Goal: Information Seeking & Learning: Learn about a topic

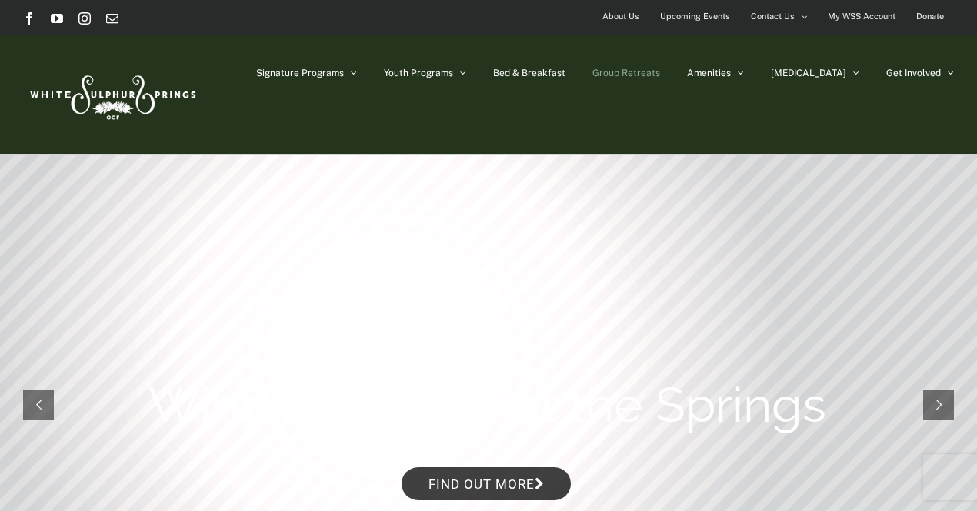
click at [660, 69] on span "Group Retreats" at bounding box center [626, 72] width 68 height 9
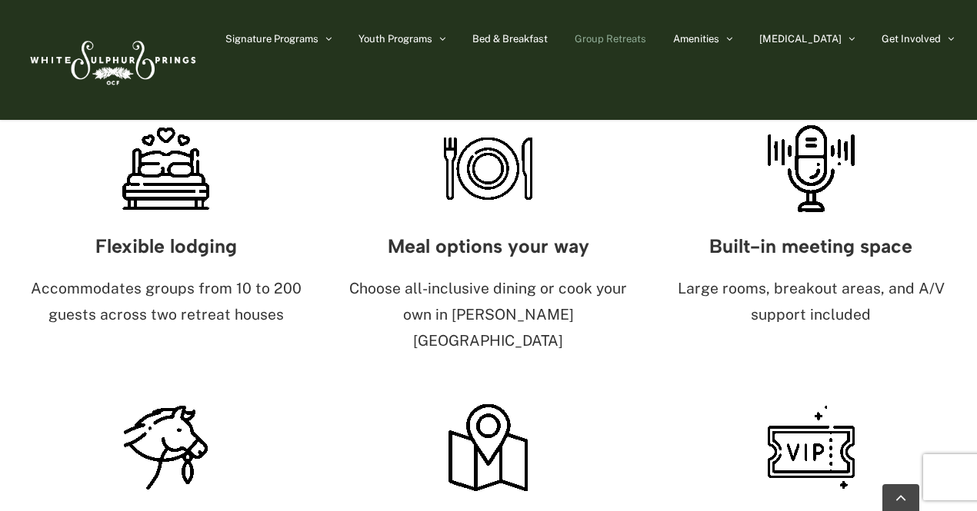
scroll to position [950, 0]
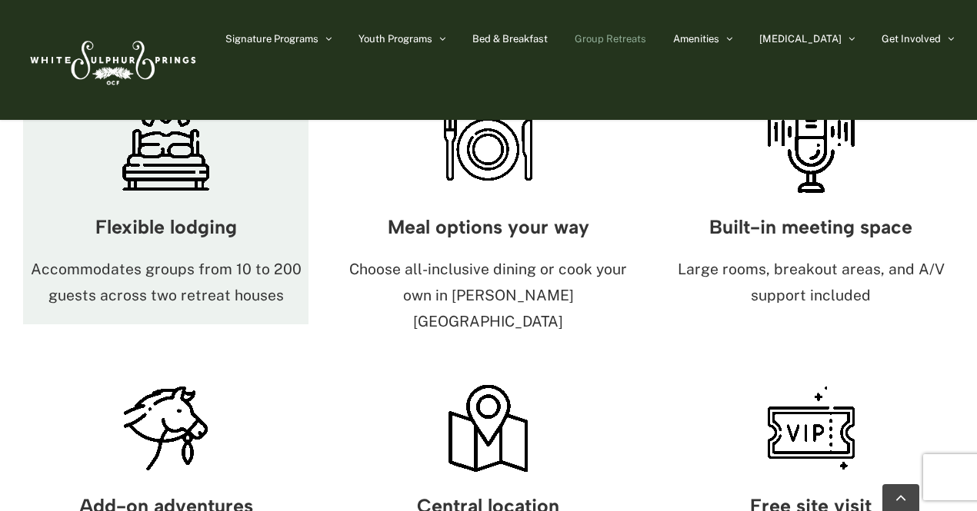
click at [200, 198] on div "Flexible lodging Accommodates groups from 10 to 200 guests across two retreat h…" at bounding box center [165, 261] width 285 height 127
click at [131, 213] on div "Flexible lodging Accommodates groups from 10 to 200 guests across two retreat h…" at bounding box center [165, 261] width 285 height 127
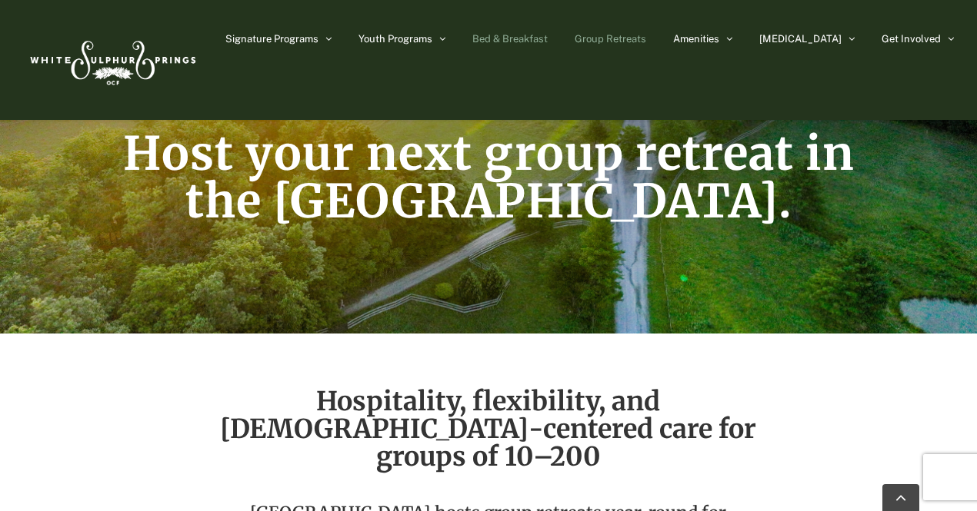
scroll to position [192, 0]
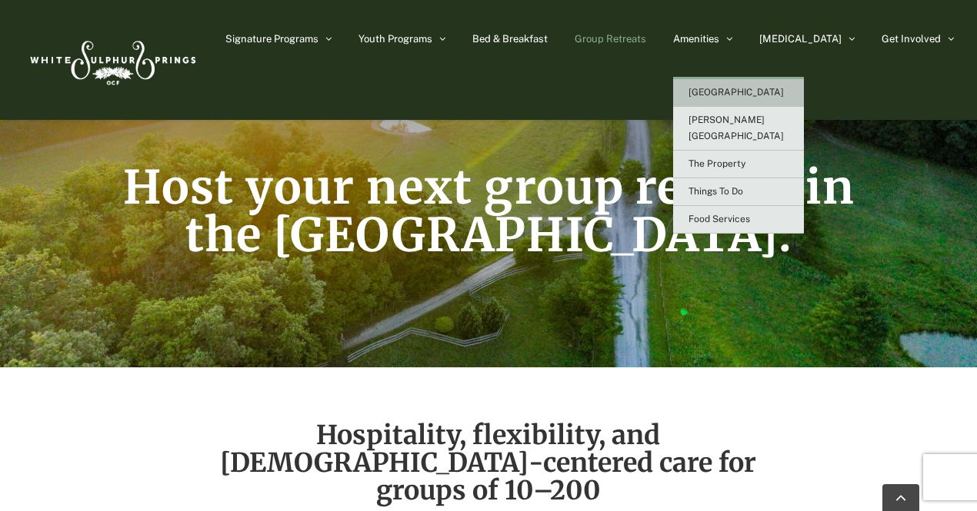
click at [773, 98] on span "[GEOGRAPHIC_DATA]" at bounding box center [735, 92] width 95 height 11
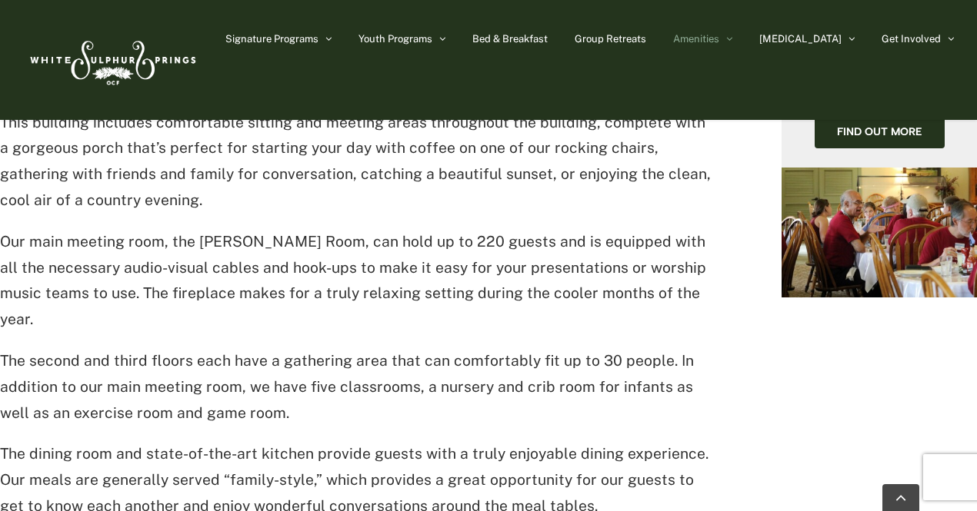
scroll to position [703, 0]
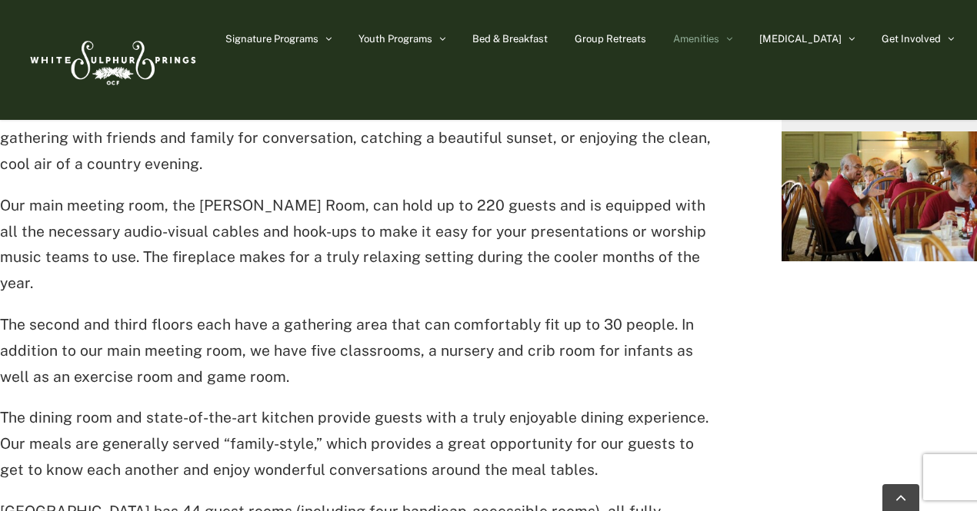
click at [395, 312] on p "The second and third floors each have a gathering area that can comfortably fit…" at bounding box center [356, 351] width 713 height 78
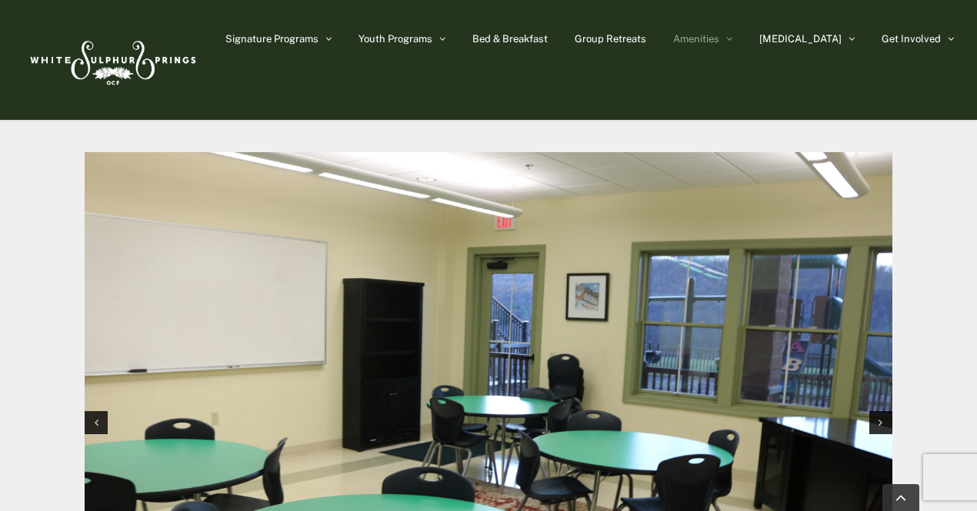
scroll to position [1491, 0]
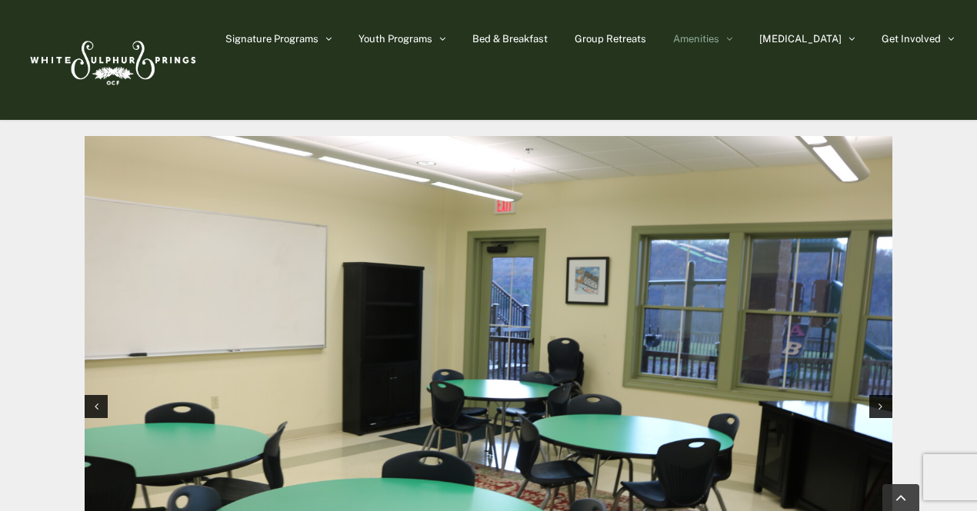
click at [104, 322] on div at bounding box center [489, 407] width 808 height 554
click at [881, 395] on div "Next slide" at bounding box center [880, 406] width 23 height 23
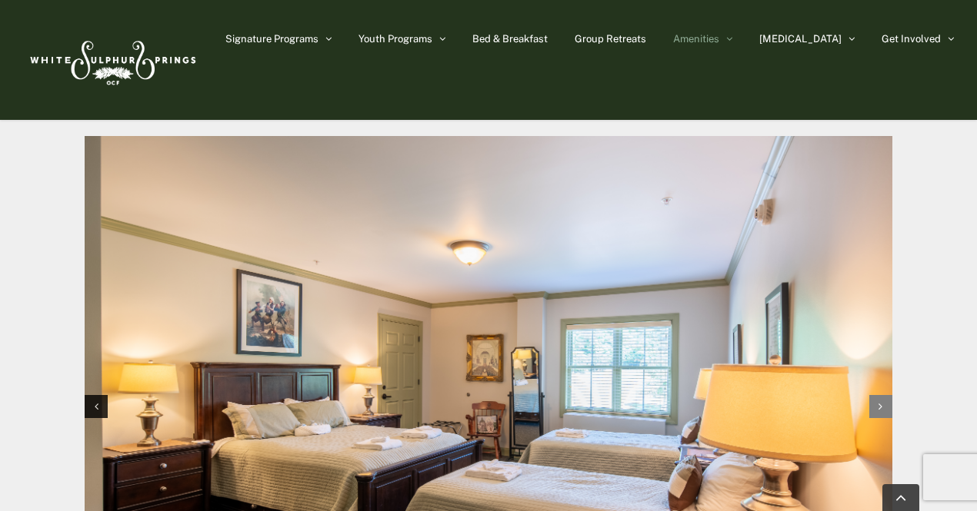
click at [881, 395] on div "Next slide" at bounding box center [880, 406] width 23 height 23
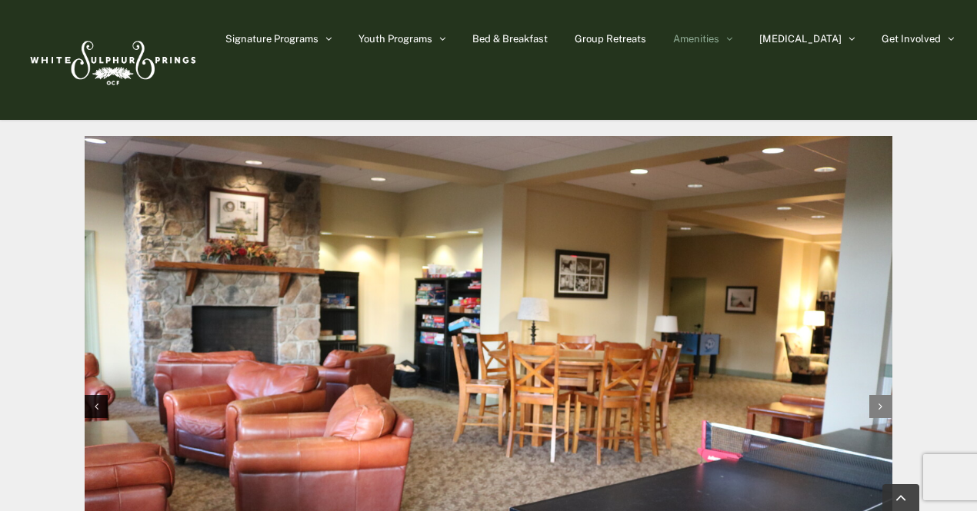
click at [881, 395] on div "Next slide" at bounding box center [880, 406] width 23 height 23
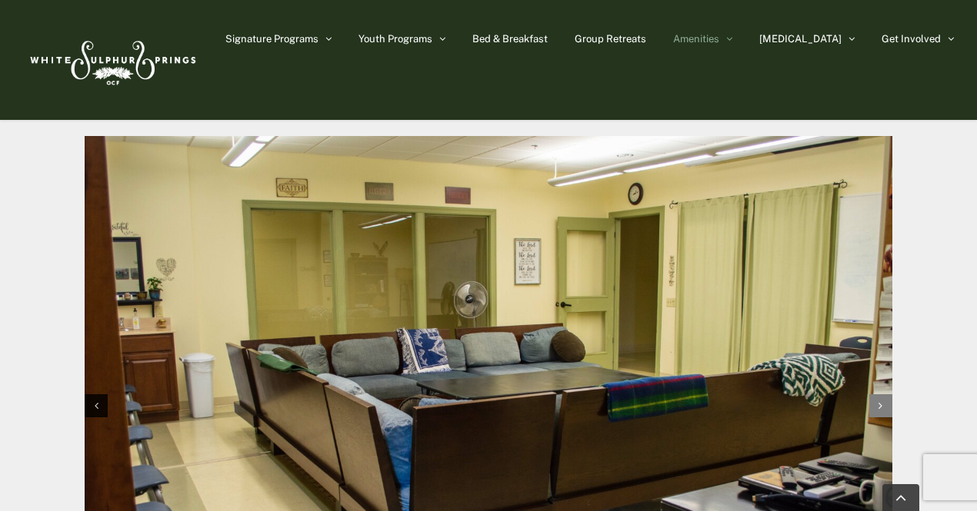
click at [881, 401] on icon "Next slide" at bounding box center [880, 406] width 4 height 11
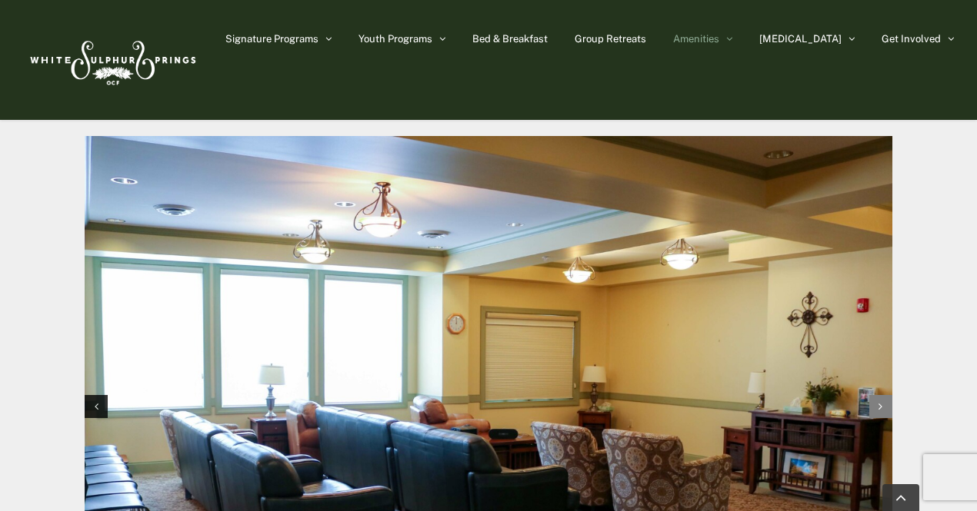
click at [881, 395] on div "Next slide" at bounding box center [880, 406] width 23 height 23
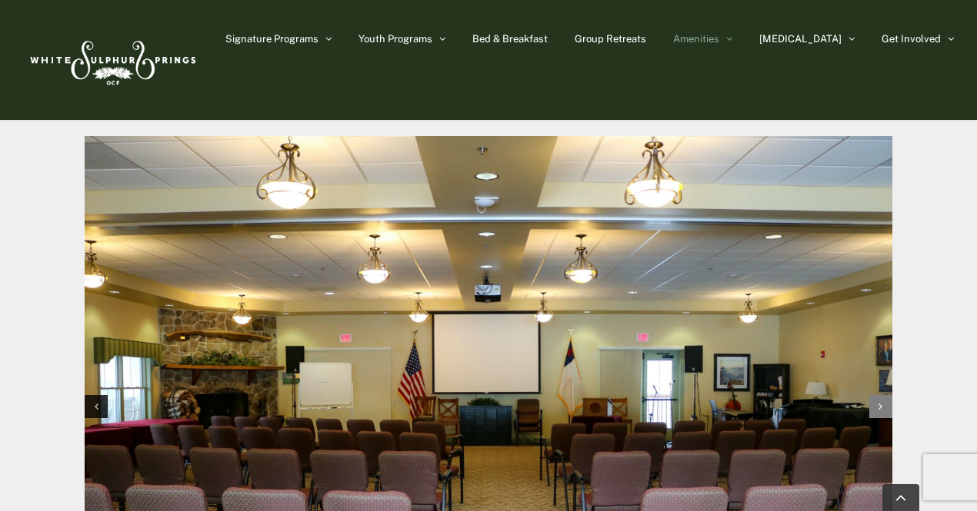
click at [881, 395] on div "Next slide" at bounding box center [880, 406] width 23 height 23
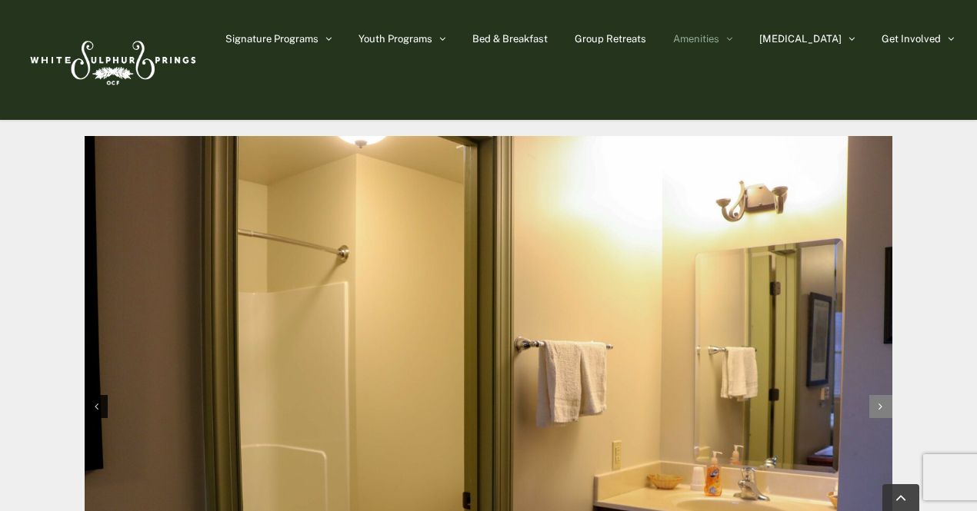
click at [881, 395] on div "Next slide" at bounding box center [880, 406] width 23 height 23
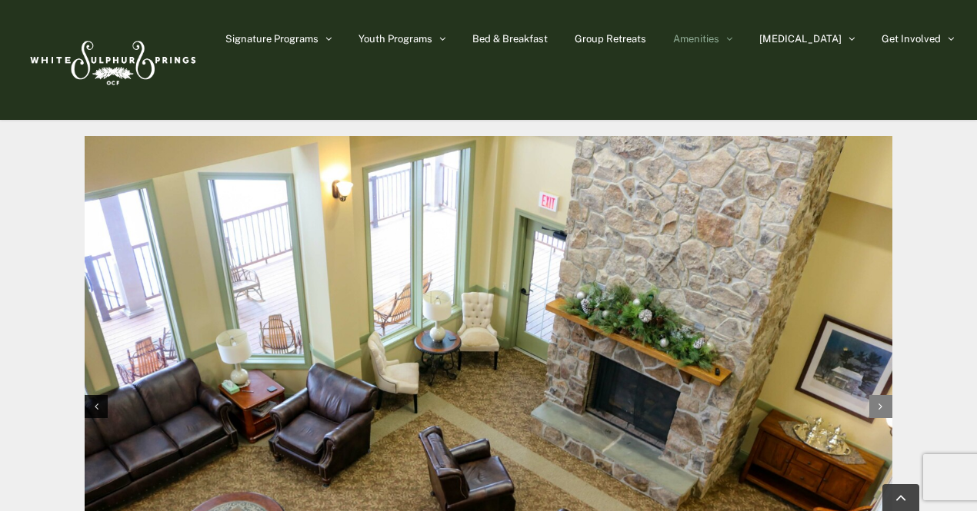
click at [881, 395] on div "Next slide" at bounding box center [880, 406] width 23 height 23
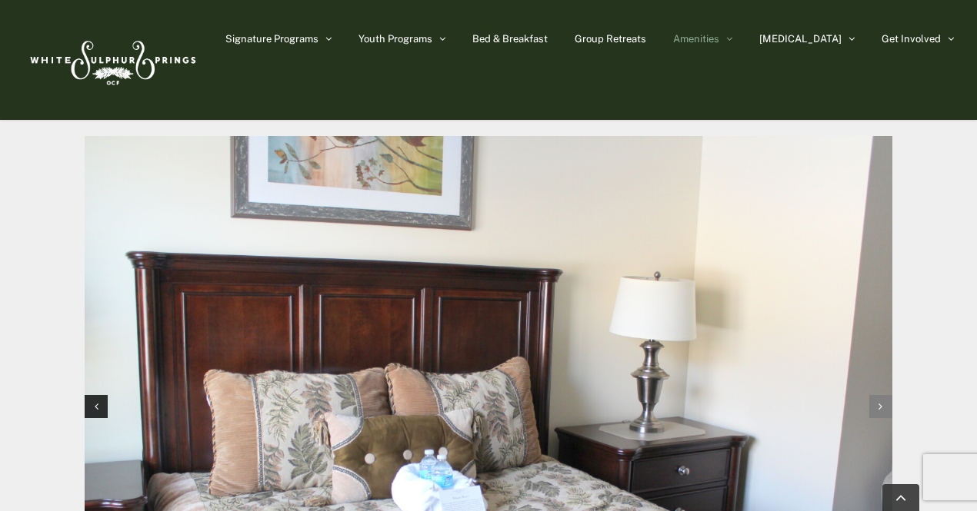
click at [881, 395] on div "Next slide" at bounding box center [880, 406] width 23 height 23
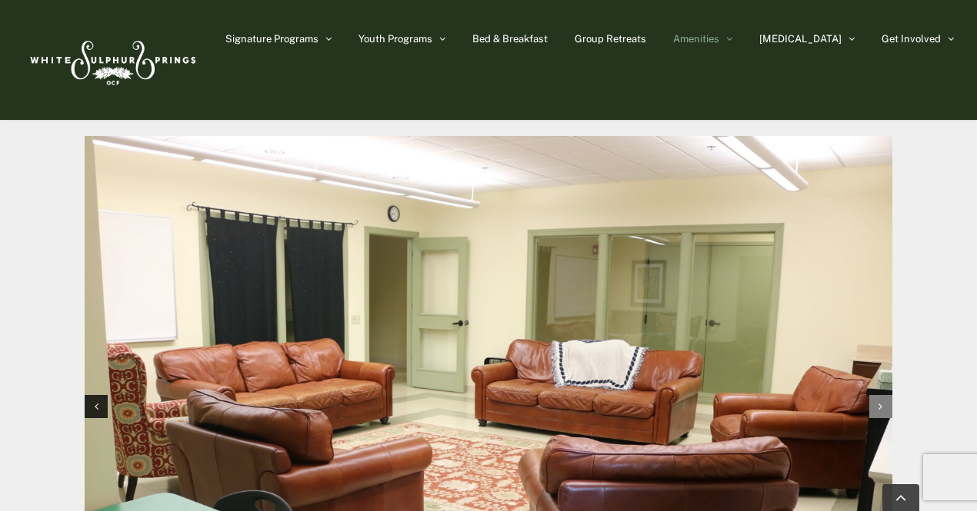
click at [881, 395] on div "Next slide" at bounding box center [880, 406] width 23 height 23
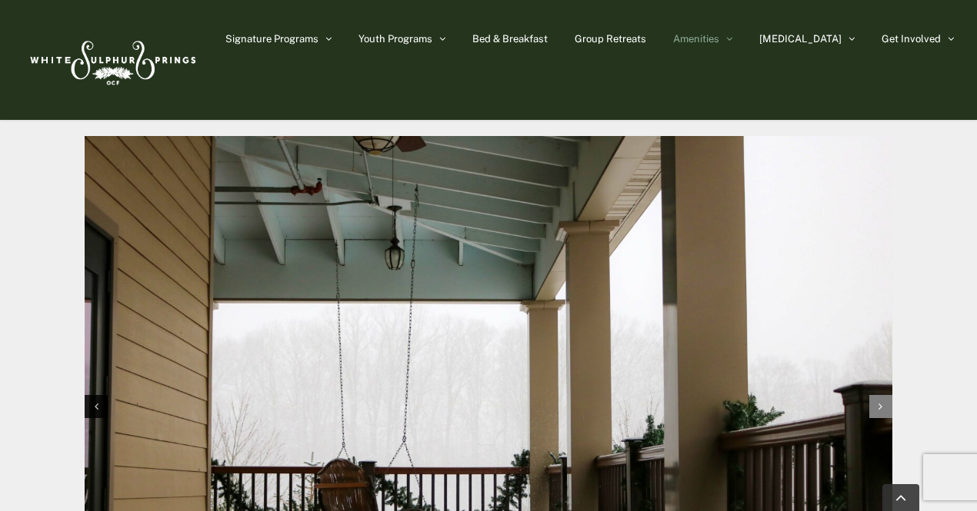
click at [881, 395] on div "Next slide" at bounding box center [880, 406] width 23 height 23
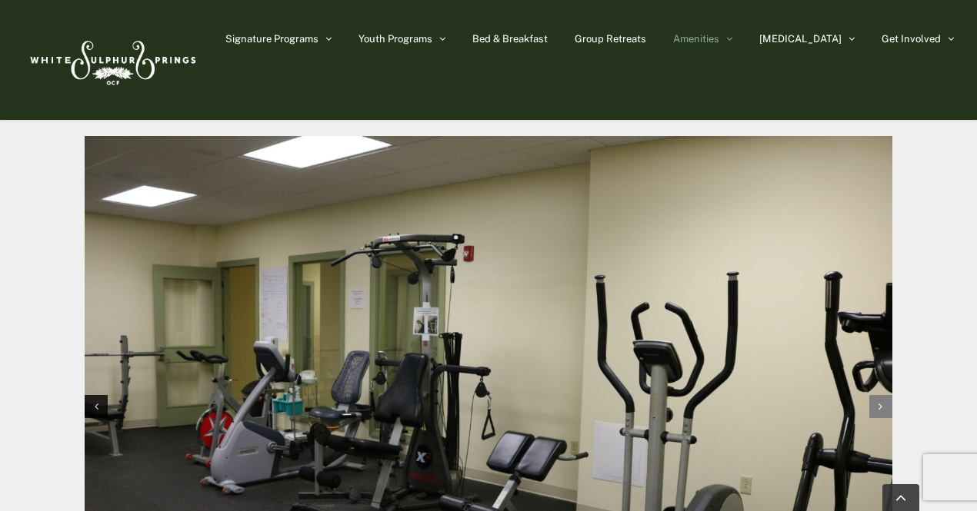
click at [881, 395] on div "Next slide" at bounding box center [880, 406] width 23 height 23
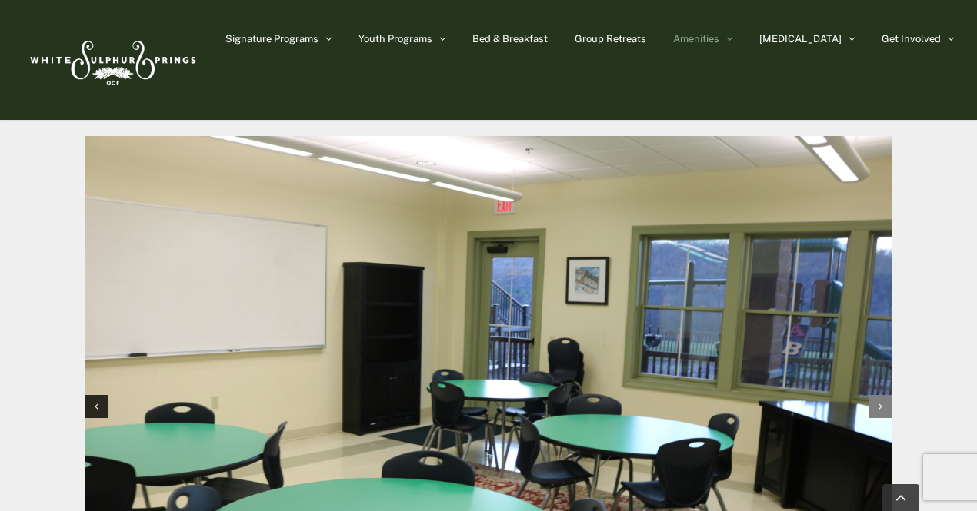
click at [881, 395] on div "Next slide" at bounding box center [880, 406] width 23 height 23
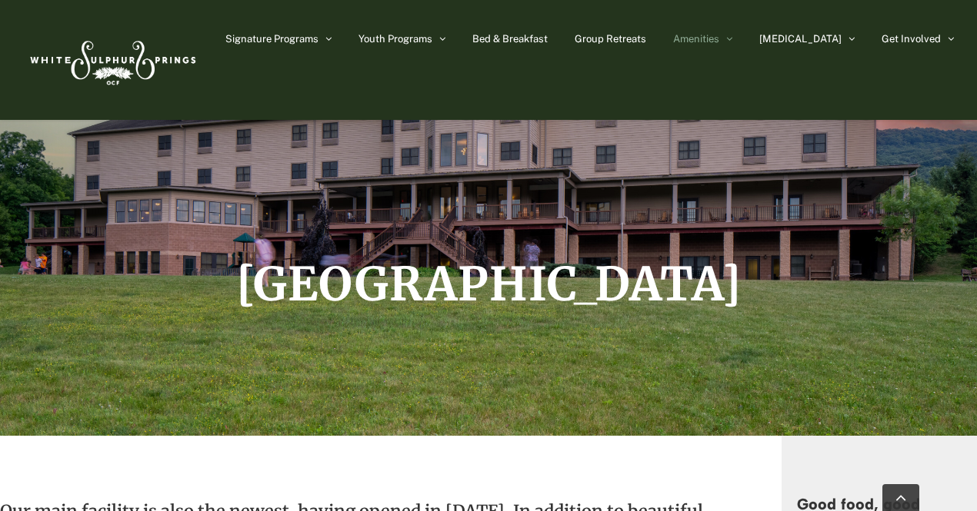
scroll to position [0, 0]
